Goal: Task Accomplishment & Management: Manage account settings

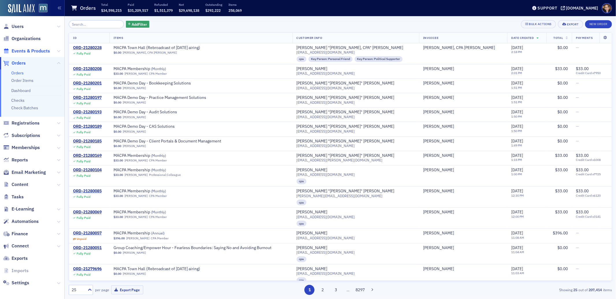
click at [28, 50] on span "Events & Products" at bounding box center [31, 51] width 38 height 6
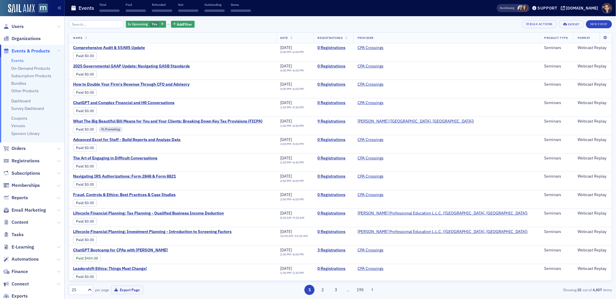
click at [91, 24] on input "search" at bounding box center [96, 24] width 55 height 8
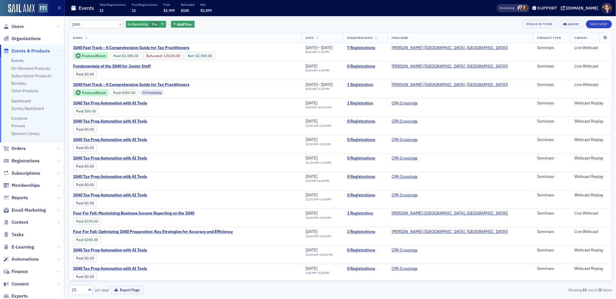
type input "1040"
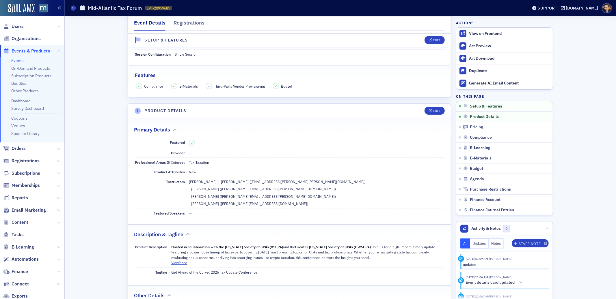
scroll to position [137, 0]
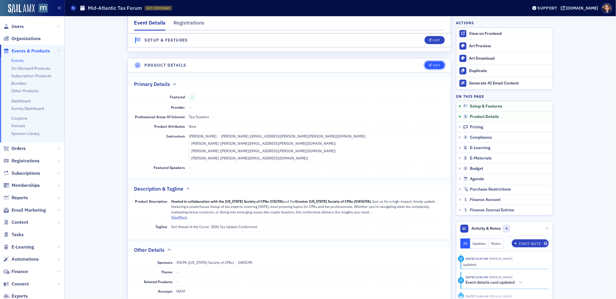
click at [431, 68] on button "Edit" at bounding box center [434, 65] width 20 height 8
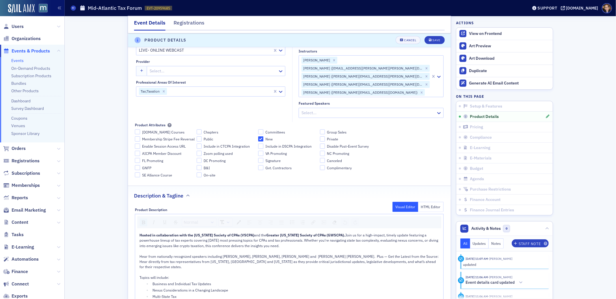
scroll to position [289, 0]
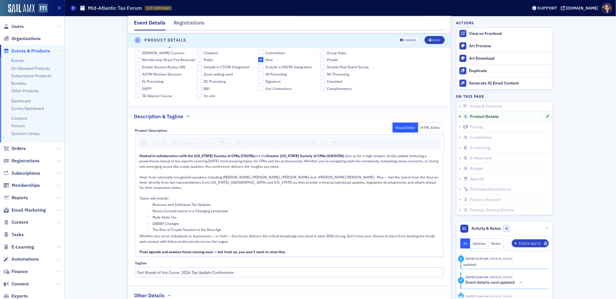
click at [139, 234] on span "Whether you serve individuals or businesses — or both — this forum delivers the…" at bounding box center [287, 239] width 296 height 10
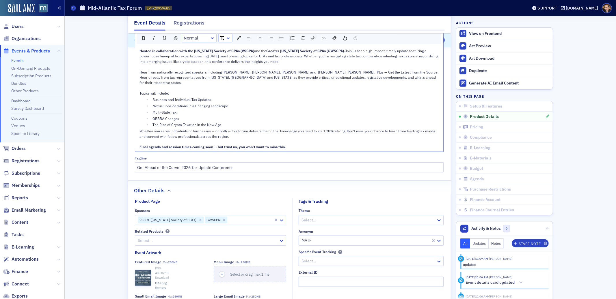
scroll to position [502, 0]
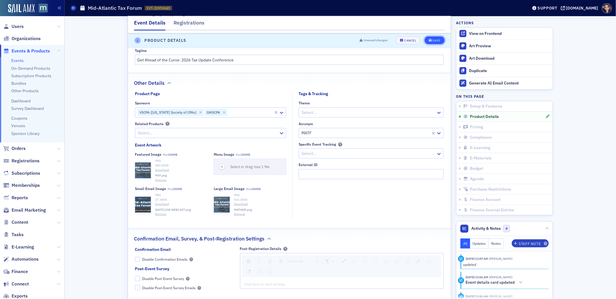
click at [432, 40] on div "Save" at bounding box center [436, 40] width 8 height 3
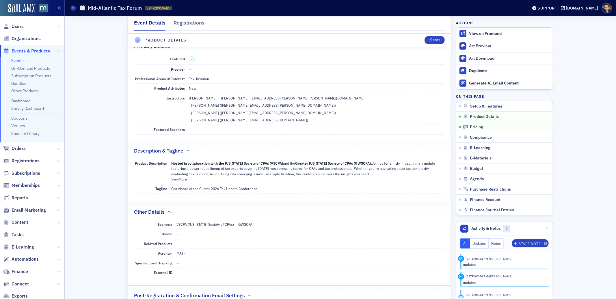
scroll to position [161, 0]
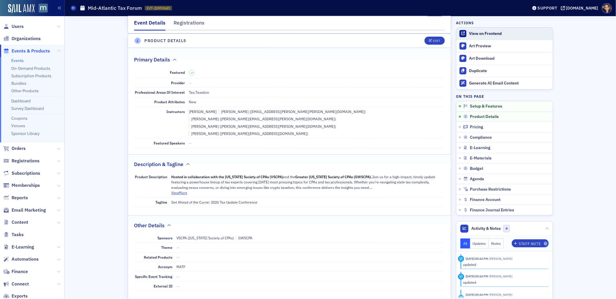
click at [485, 33] on div "View on Frontend" at bounding box center [509, 33] width 81 height 5
